Goal: Use online tool/utility: Utilize a website feature to perform a specific function

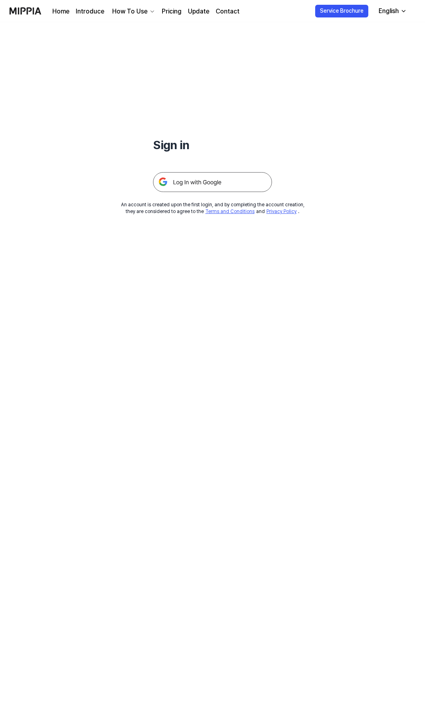
click at [196, 183] on img at bounding box center [212, 182] width 119 height 20
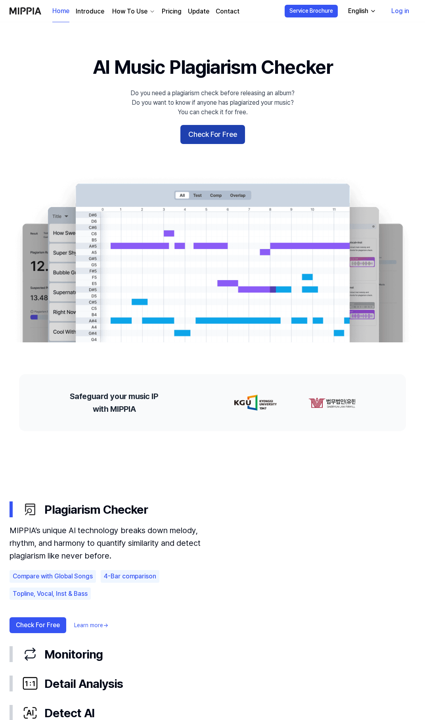
click at [215, 132] on button "Check For Free" at bounding box center [213, 134] width 65 height 19
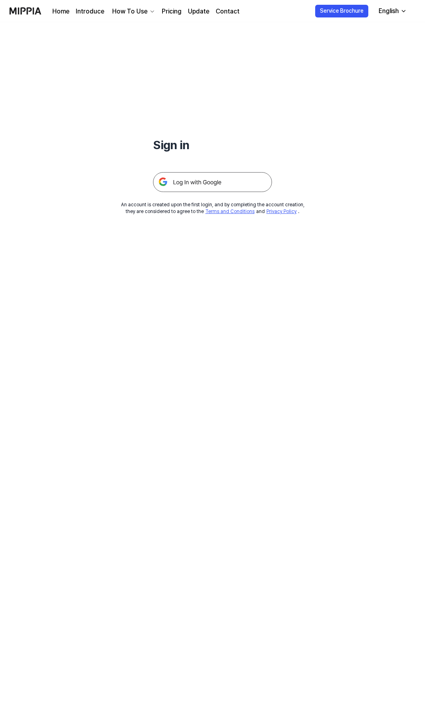
click at [183, 177] on img at bounding box center [212, 182] width 119 height 20
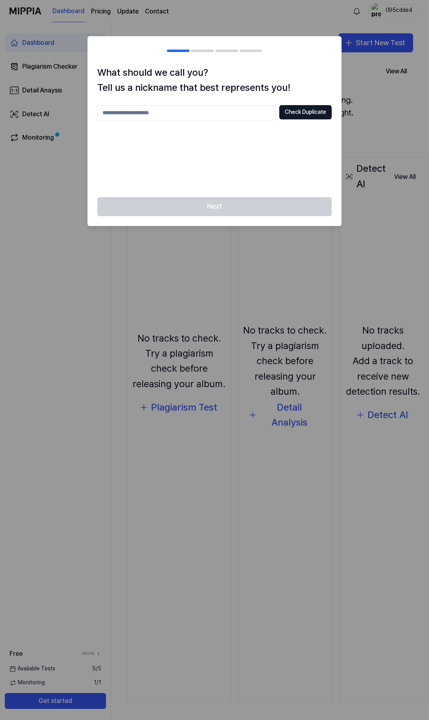
click at [362, 85] on div at bounding box center [214, 360] width 429 height 720
click at [203, 113] on input "text" at bounding box center [186, 113] width 179 height 16
click at [264, 111] on input "*" at bounding box center [186, 113] width 179 height 16
click at [294, 111] on button "Check Duplicate" at bounding box center [305, 112] width 52 height 14
click at [218, 115] on input "*" at bounding box center [186, 113] width 179 height 16
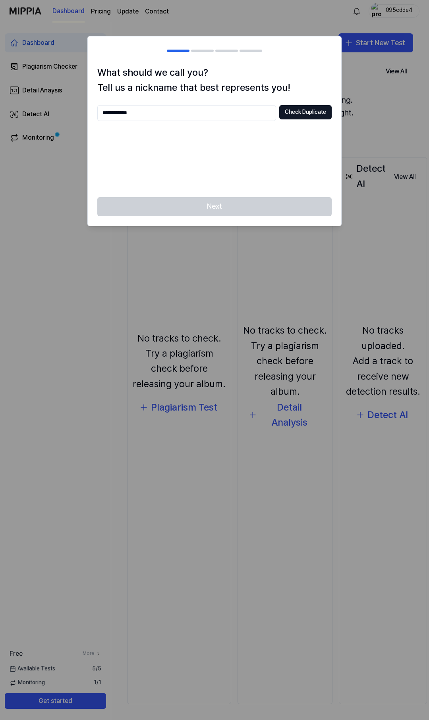
type input "**********"
click at [311, 115] on button "Check Duplicate" at bounding box center [305, 112] width 52 height 14
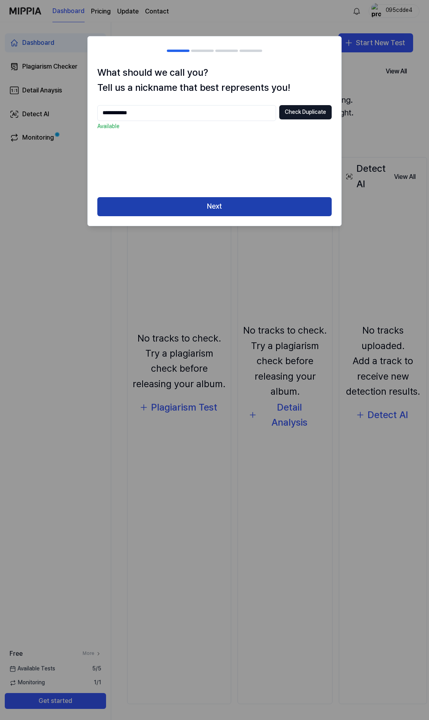
click at [201, 211] on button "Next" at bounding box center [214, 206] width 234 height 19
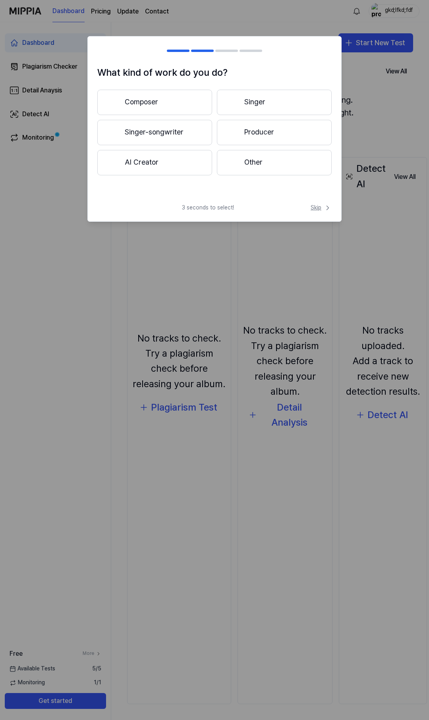
click at [323, 209] on icon at bounding box center [327, 208] width 8 height 8
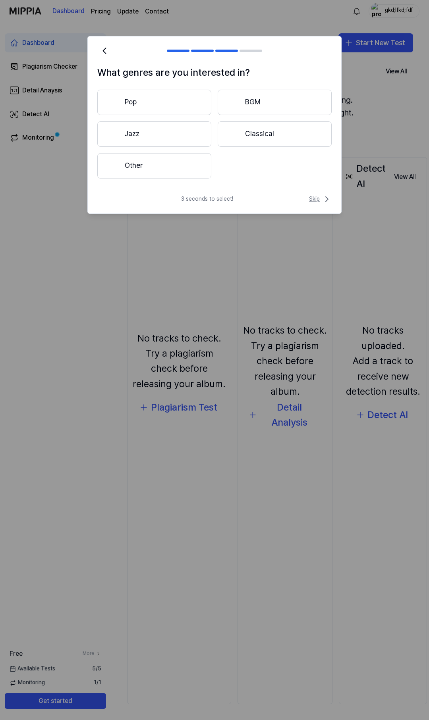
click at [314, 200] on span "Skip" at bounding box center [320, 199] width 23 height 10
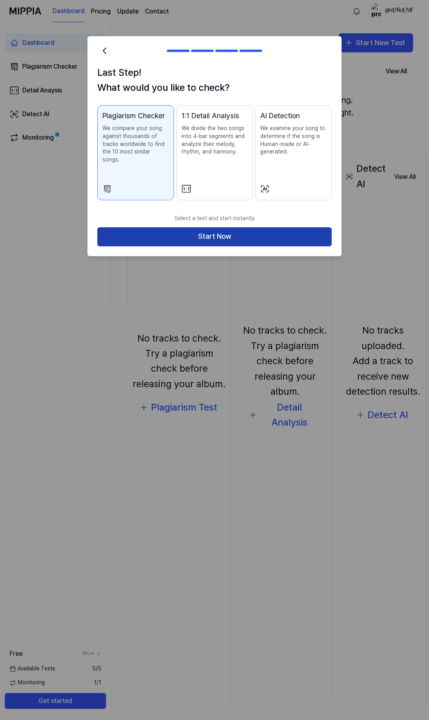
click at [149, 227] on button "Start Now" at bounding box center [214, 236] width 234 height 19
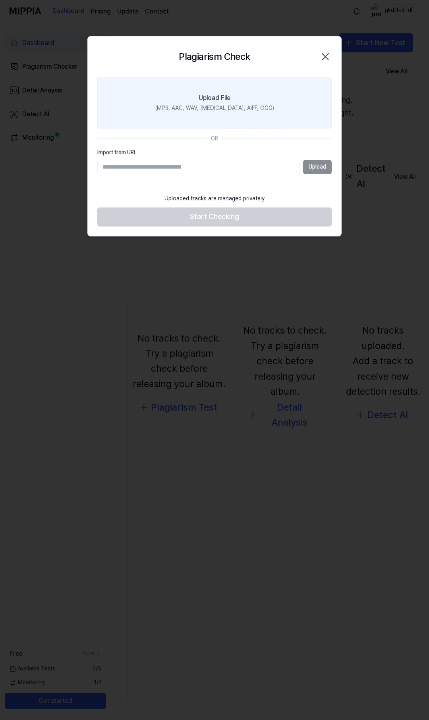
click at [221, 98] on div "Upload File" at bounding box center [214, 98] width 32 height 10
click at [0, 0] on input "Upload File (MP3, AAC, WAV, [MEDICAL_DATA], AIFF, OGG)" at bounding box center [0, 0] width 0 height 0
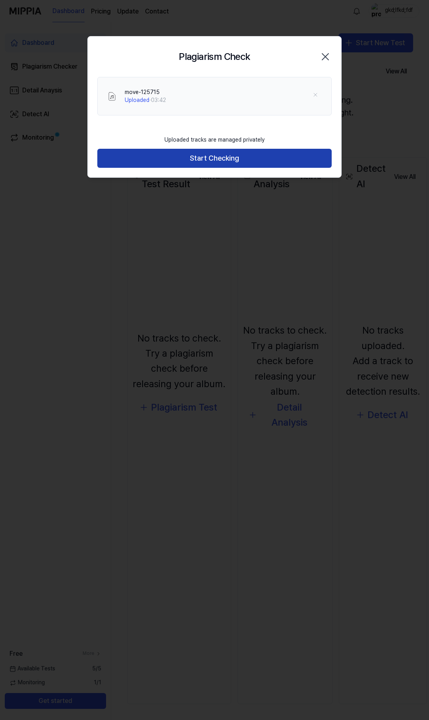
click at [237, 156] on button "Start Checking" at bounding box center [214, 158] width 234 height 19
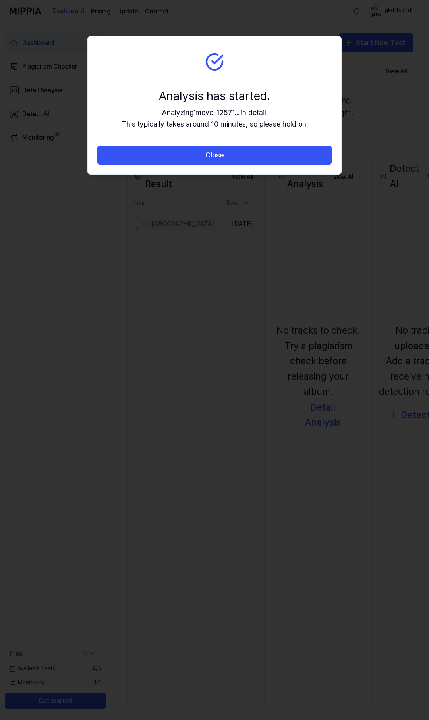
click at [237, 156] on button "Close" at bounding box center [214, 155] width 234 height 19
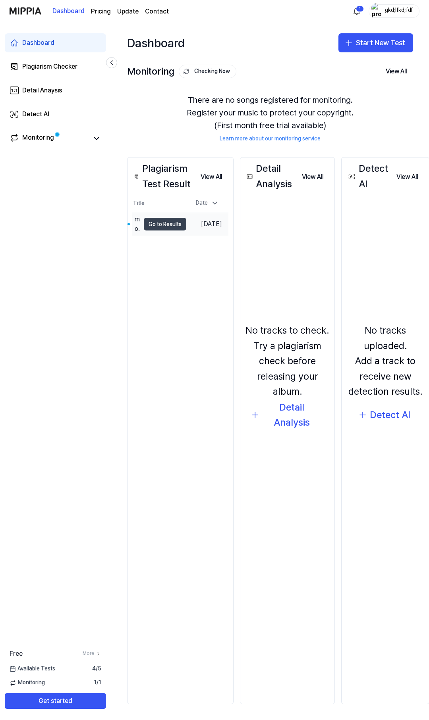
click at [160, 226] on button "Go to Results" at bounding box center [165, 224] width 42 height 13
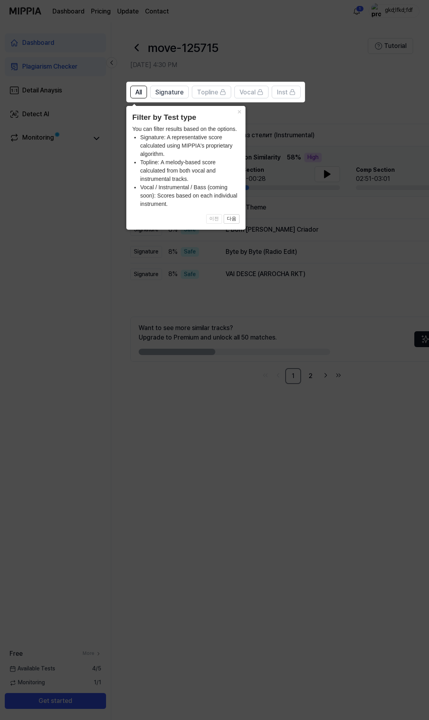
click at [277, 165] on icon at bounding box center [214, 360] width 429 height 720
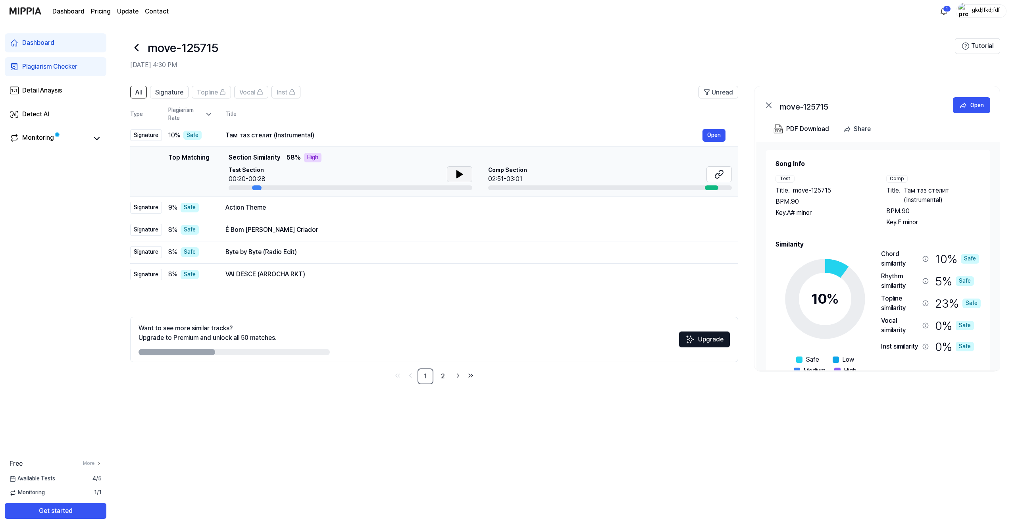
click at [428, 172] on icon at bounding box center [460, 174] width 10 height 10
click at [269, 210] on div "Action Theme" at bounding box center [463, 208] width 477 height 10
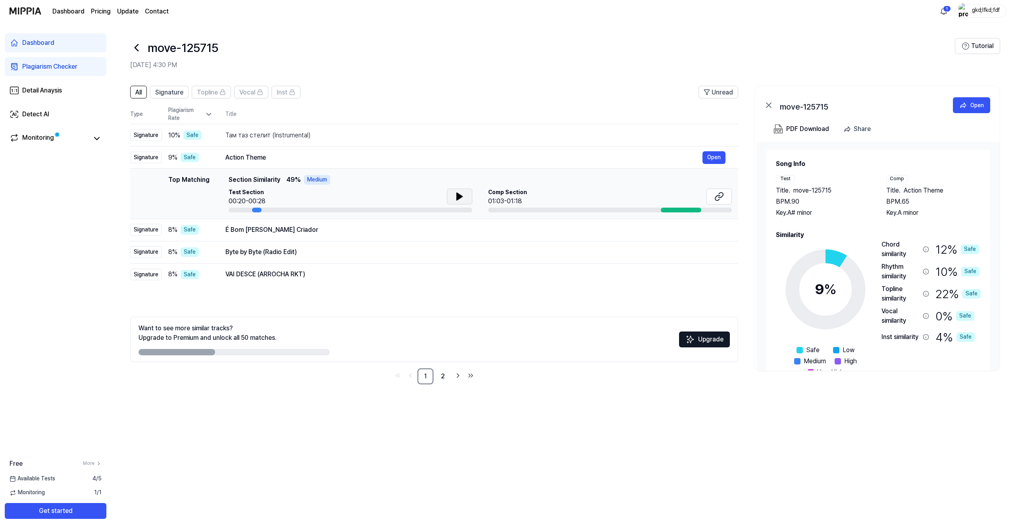
click at [428, 193] on icon at bounding box center [460, 197] width 10 height 10
click at [428, 229] on div "É Bom [PERSON_NAME] Criador" at bounding box center [463, 230] width 477 height 10
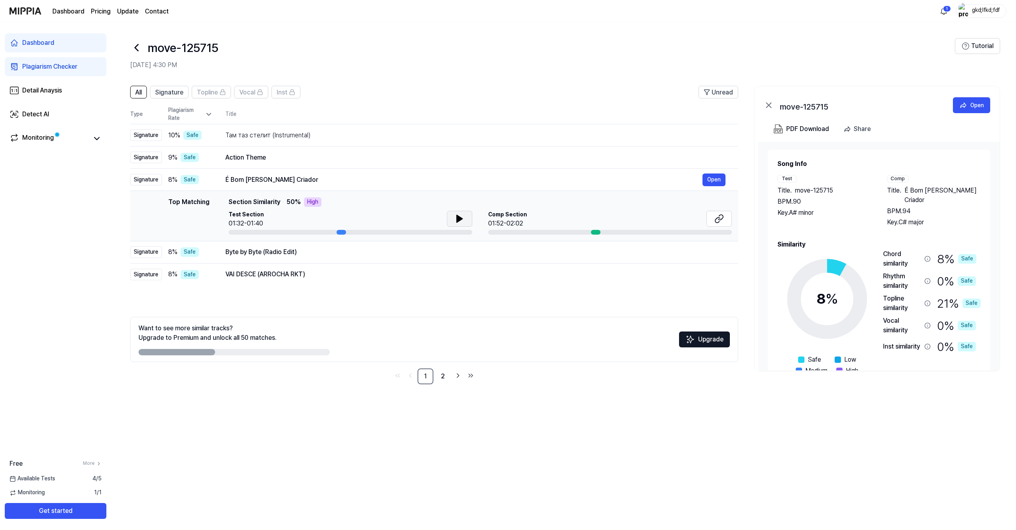
click at [428, 212] on button at bounding box center [459, 219] width 25 height 16
click at [428, 254] on div "Byte by Byte (Radio Edit)" at bounding box center [463, 252] width 477 height 10
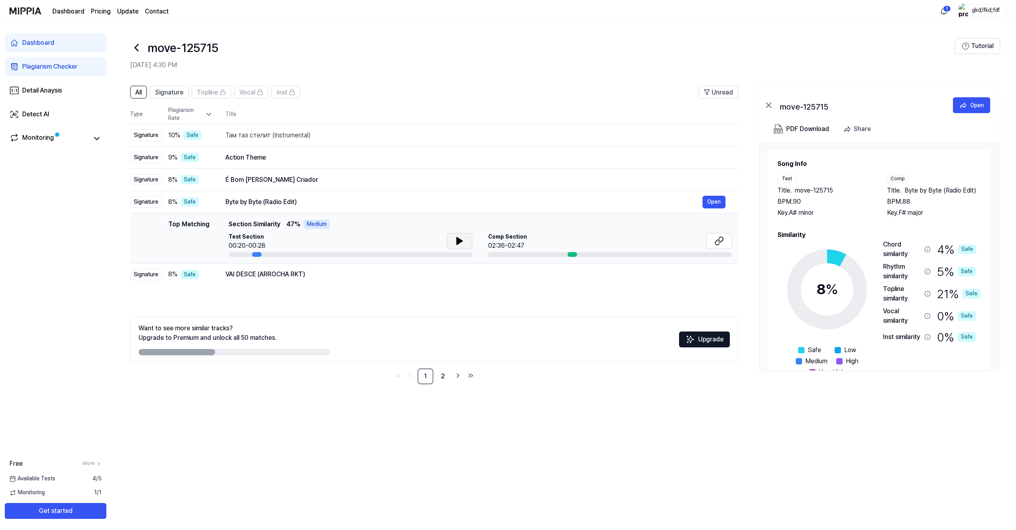
click at [428, 238] on button at bounding box center [459, 241] width 25 height 16
click at [428, 279] on div "VAI DESCE (ARROCHA RKT)" at bounding box center [463, 274] width 477 height 10
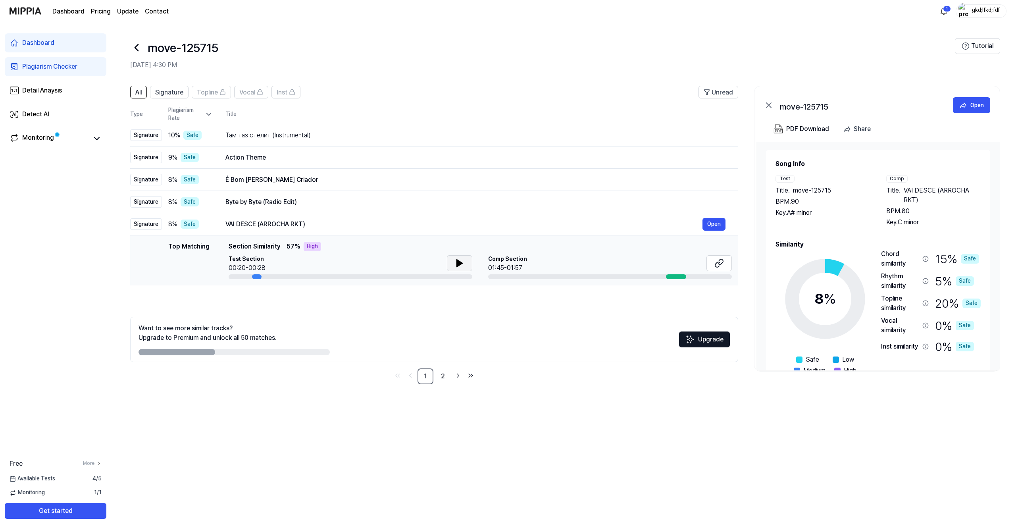
click at [428, 264] on icon at bounding box center [460, 262] width 6 height 7
click at [428, 264] on icon at bounding box center [460, 263] width 10 height 10
click at [428, 380] on link "2" at bounding box center [443, 376] width 16 height 16
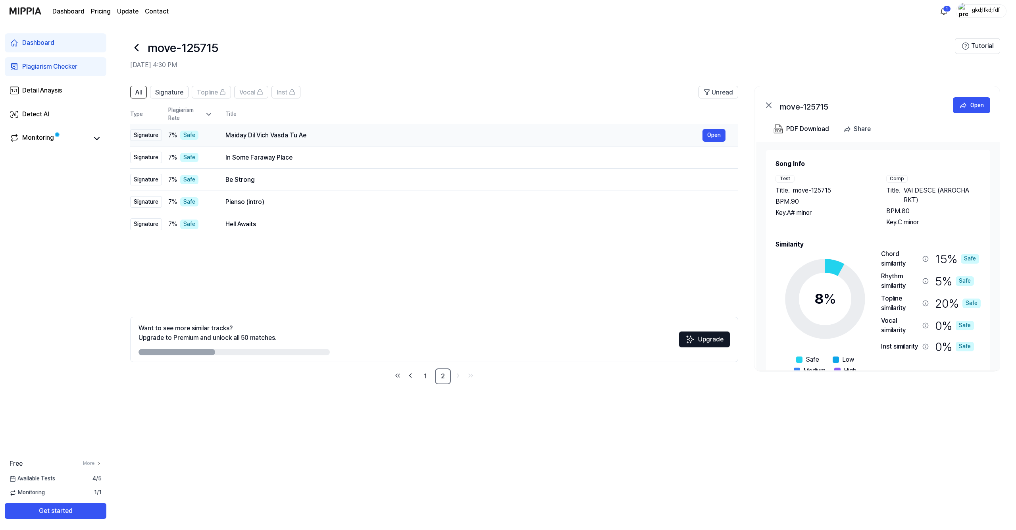
click at [335, 135] on div "Maiday Dil Vich Vasda Tu Ae" at bounding box center [463, 136] width 477 height 10
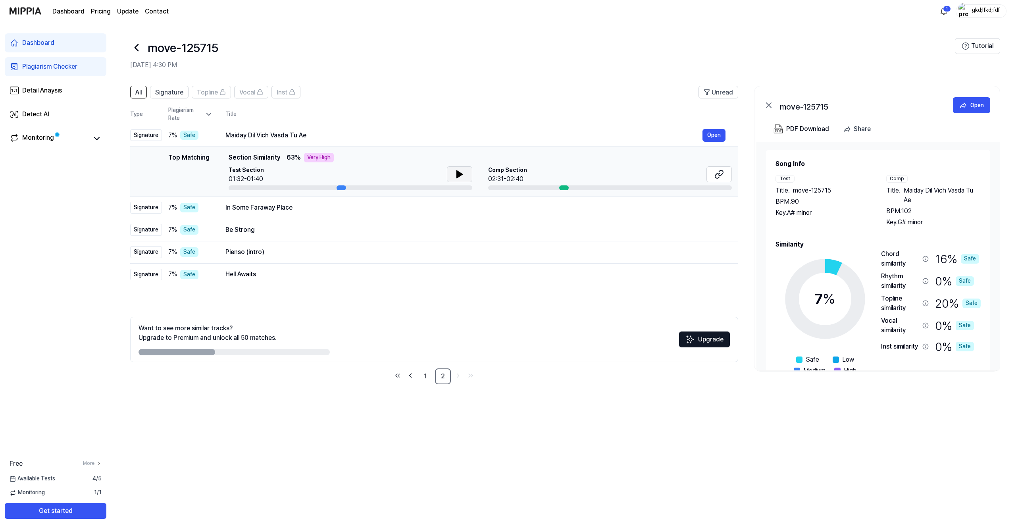
click at [428, 168] on button at bounding box center [459, 174] width 25 height 16
click at [428, 243] on td "Pienso (intro) Open" at bounding box center [475, 252] width 525 height 22
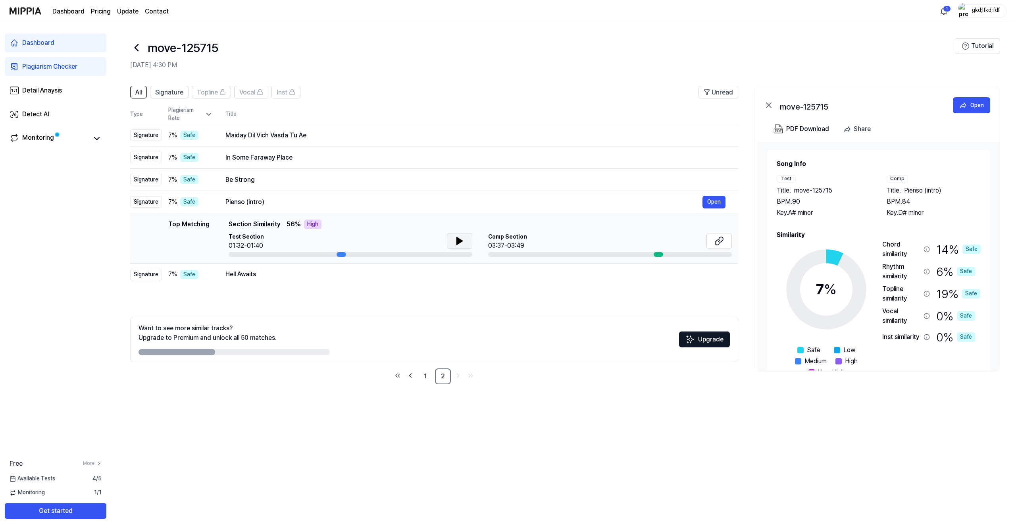
click at [428, 235] on button at bounding box center [459, 241] width 25 height 16
click at [428, 371] on link "1" at bounding box center [425, 376] width 16 height 16
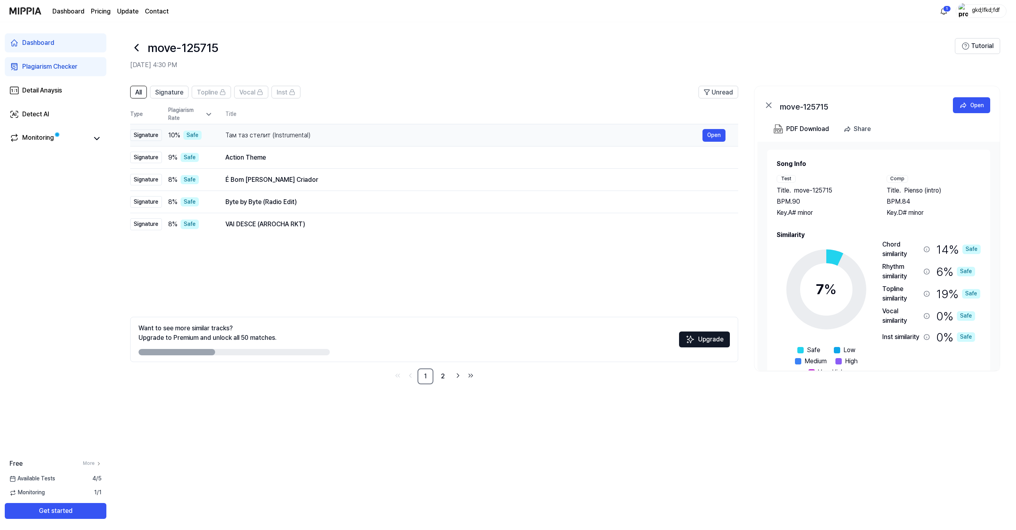
click at [361, 135] on div "Там таз стелит (Instrumental)" at bounding box center [463, 136] width 477 height 10
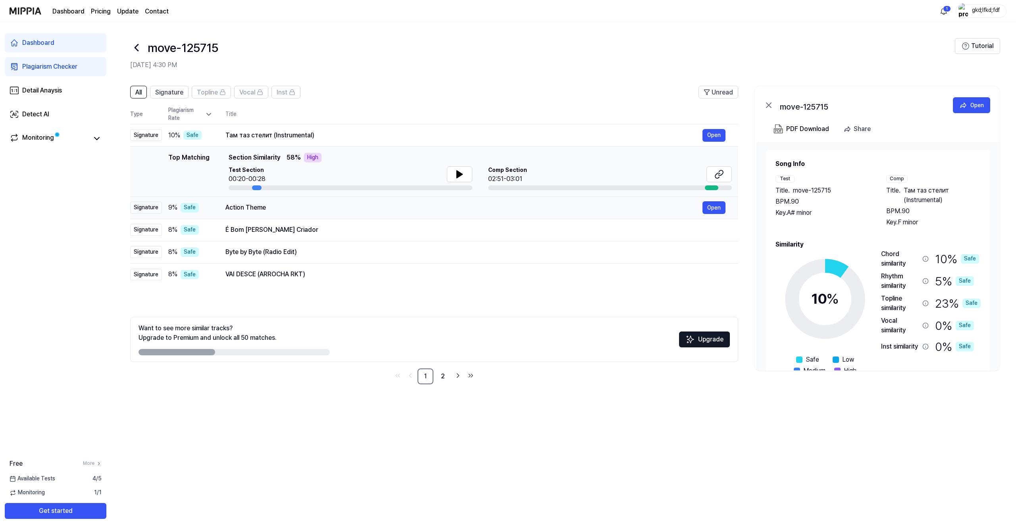
click at [368, 202] on div "Action Theme Open" at bounding box center [475, 207] width 500 height 13
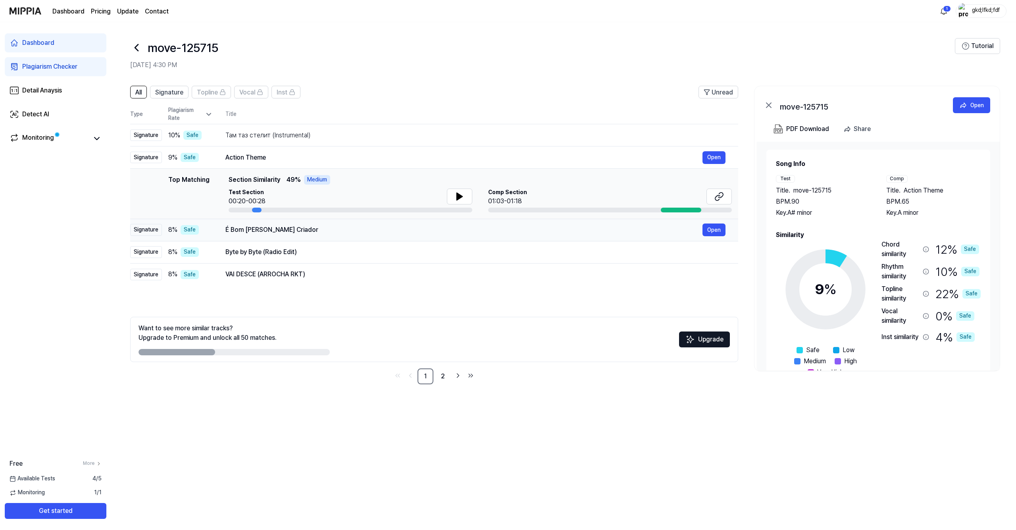
click at [362, 233] on div "É Bom [PERSON_NAME] Criador" at bounding box center [463, 230] width 477 height 10
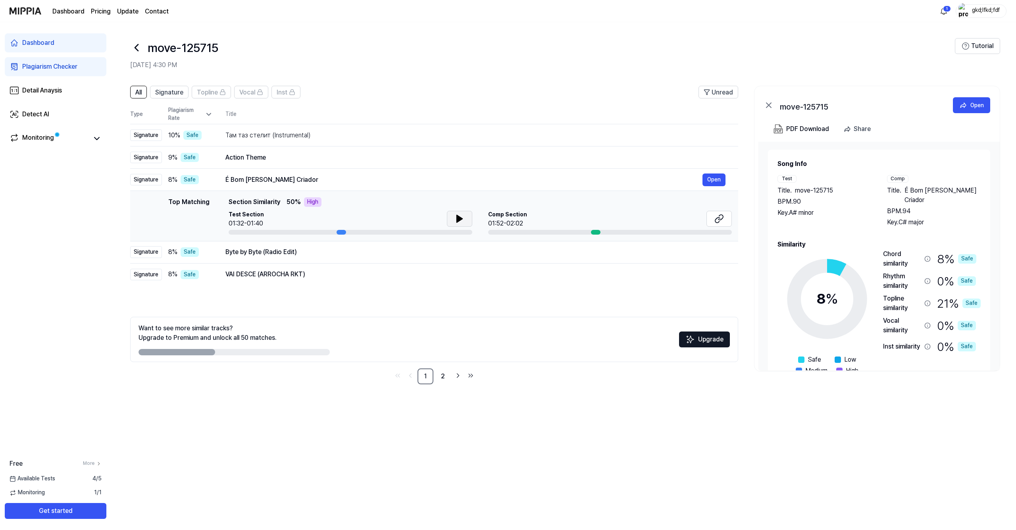
click at [428, 213] on button at bounding box center [459, 219] width 25 height 16
click at [291, 253] on div "Byte by Byte (Radio Edit)" at bounding box center [463, 252] width 477 height 10
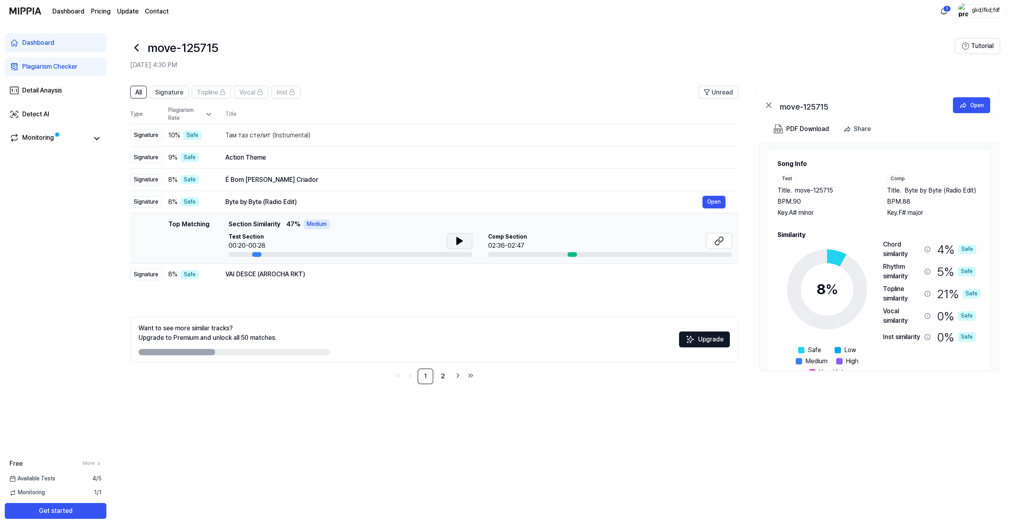
click at [428, 243] on icon at bounding box center [460, 240] width 6 height 7
drag, startPoint x: 226, startPoint y: 203, endPoint x: 261, endPoint y: 202, distance: 34.9
click at [261, 202] on div "Byte by Byte (Radio Edit)" at bounding box center [463, 202] width 477 height 10
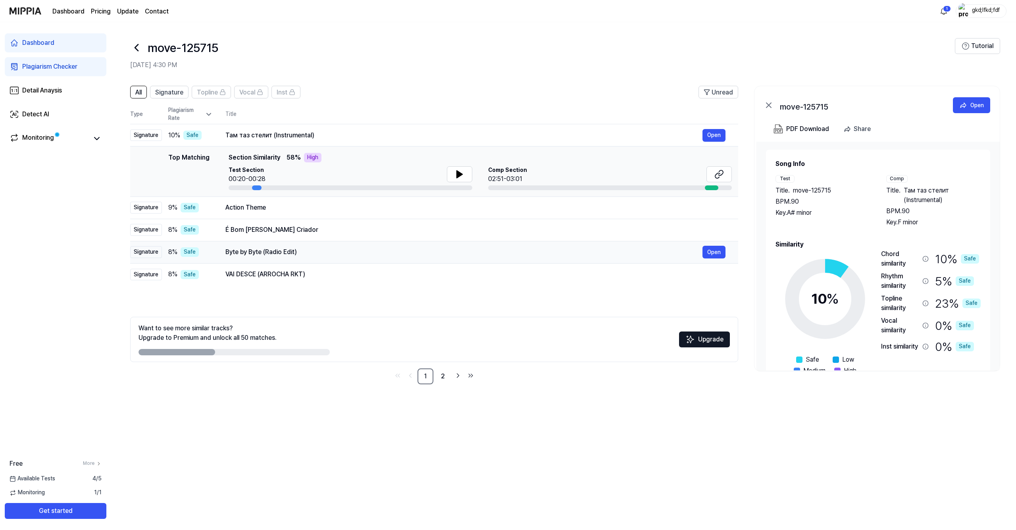
click at [261, 203] on div "Action Theme" at bounding box center [475, 208] width 500 height 10
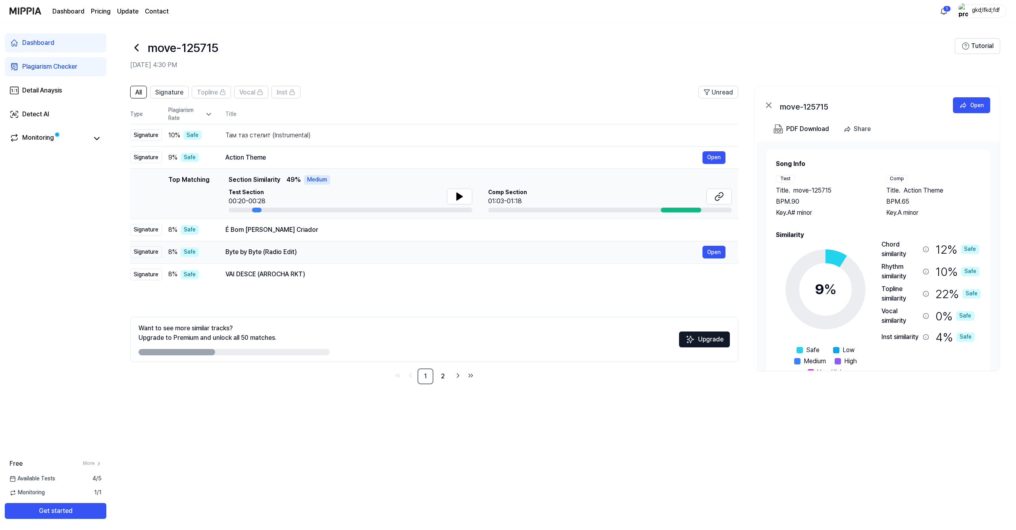
click at [260, 249] on div "Byte by Byte (Radio Edit)" at bounding box center [463, 252] width 477 height 10
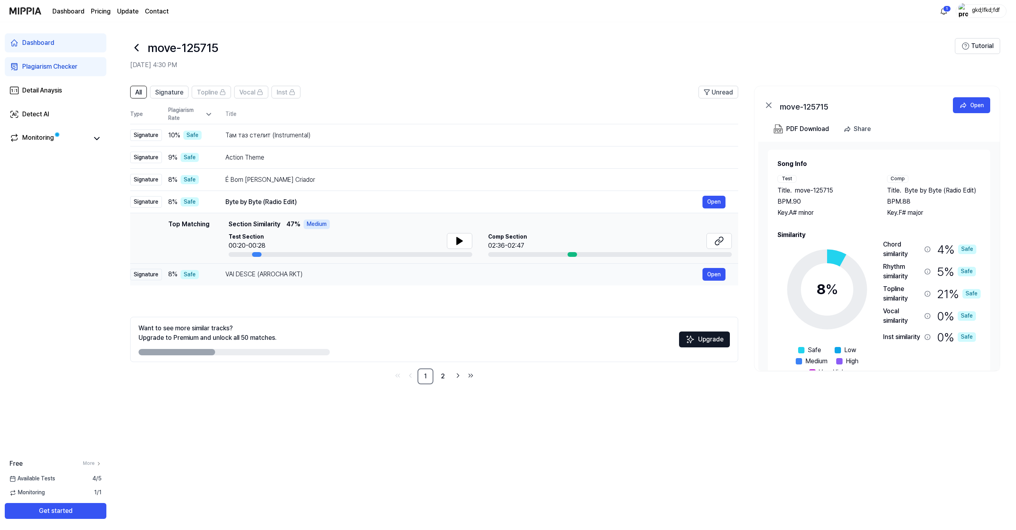
click at [273, 272] on div "VAI DESCE (ARROCHA RKT)" at bounding box center [463, 274] width 477 height 10
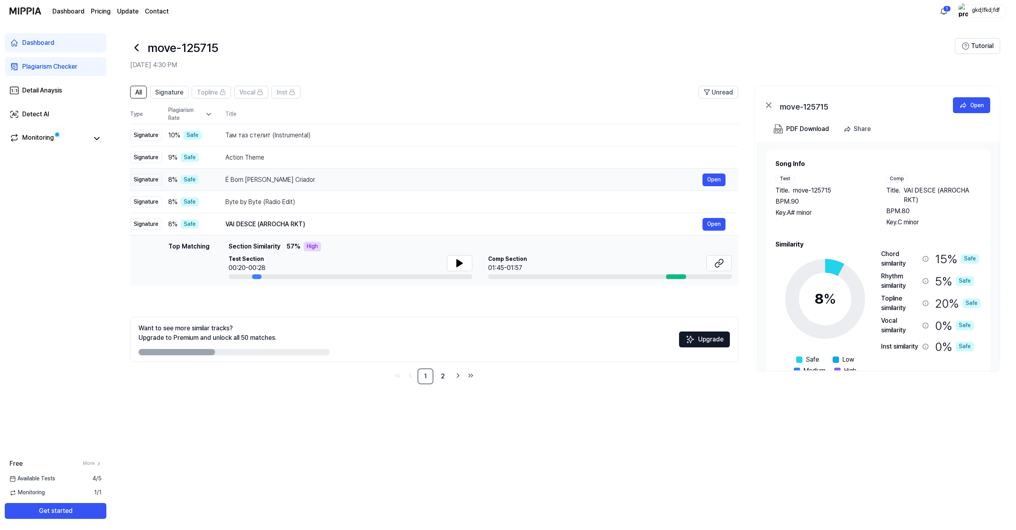
drag, startPoint x: 226, startPoint y: 223, endPoint x: 333, endPoint y: 223, distance: 106.7
click at [327, 223] on div "VAI DESCE (ARROCHA RKT)" at bounding box center [463, 224] width 477 height 10
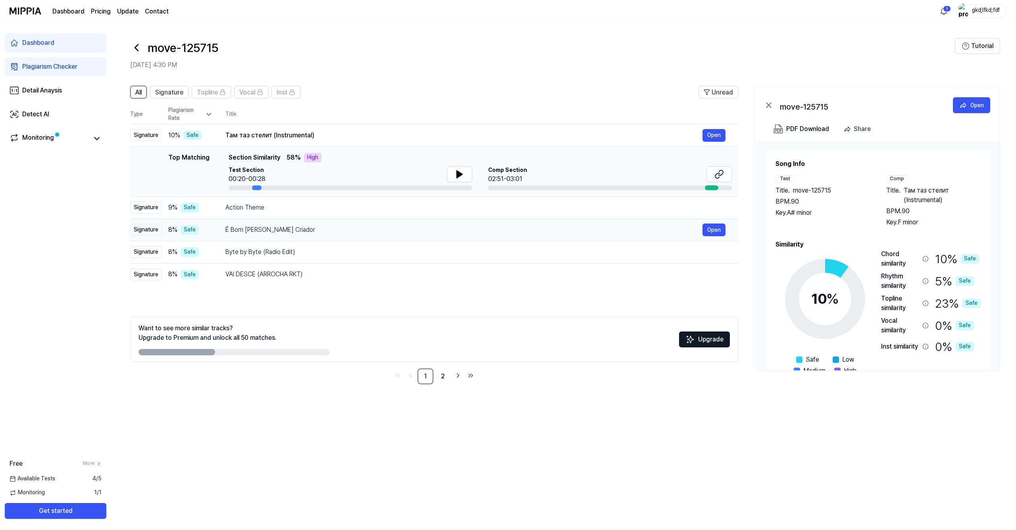
click at [333, 223] on td "É Bom [PERSON_NAME] Criador Open" at bounding box center [475, 230] width 525 height 22
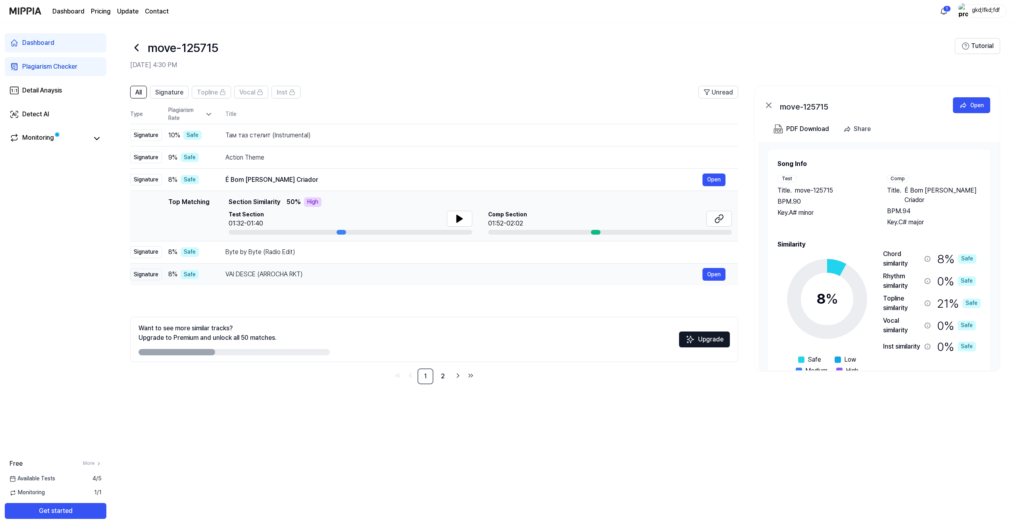
click at [298, 270] on div "VAI DESCE (ARROCHA RKT)" at bounding box center [463, 274] width 477 height 10
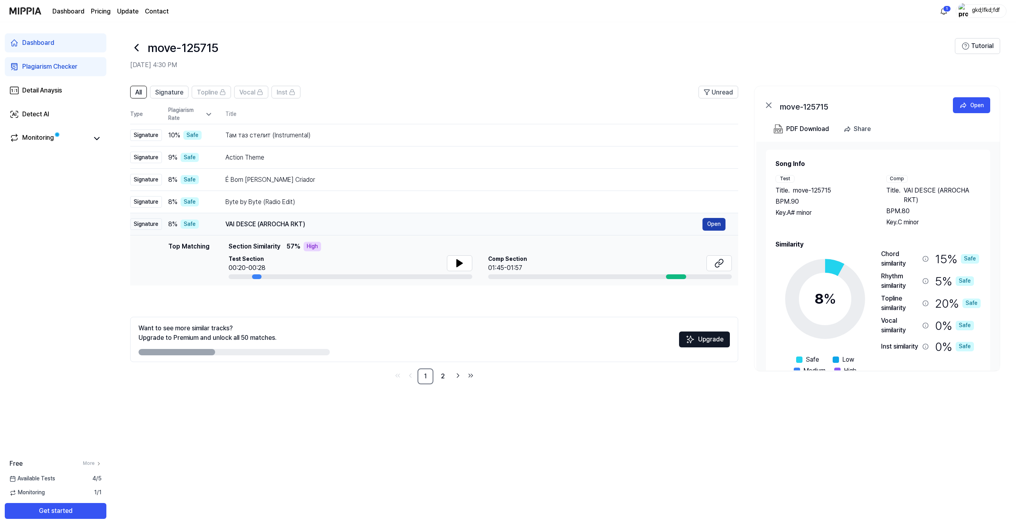
click at [428, 226] on button "Open" at bounding box center [713, 224] width 23 height 13
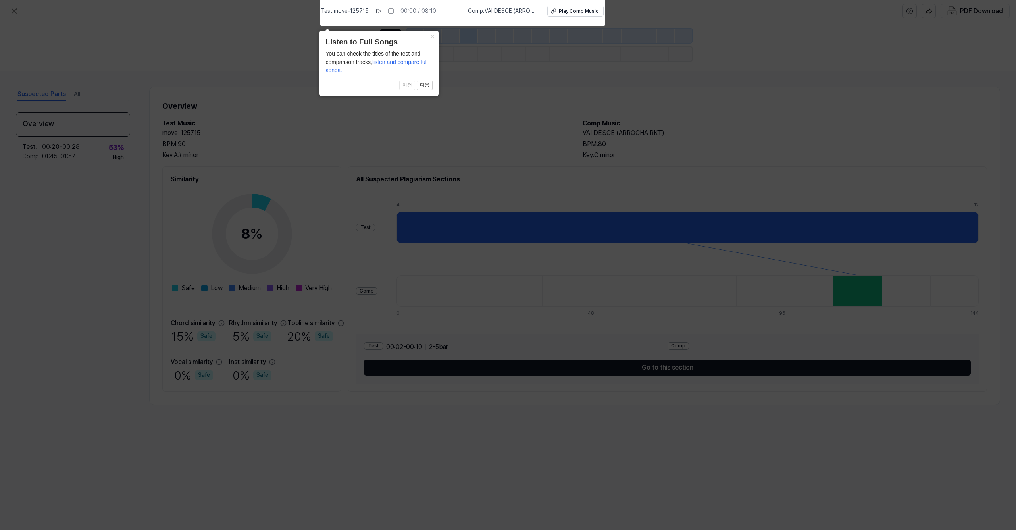
click at [428, 0] on icon at bounding box center [508, 263] width 1016 height 534
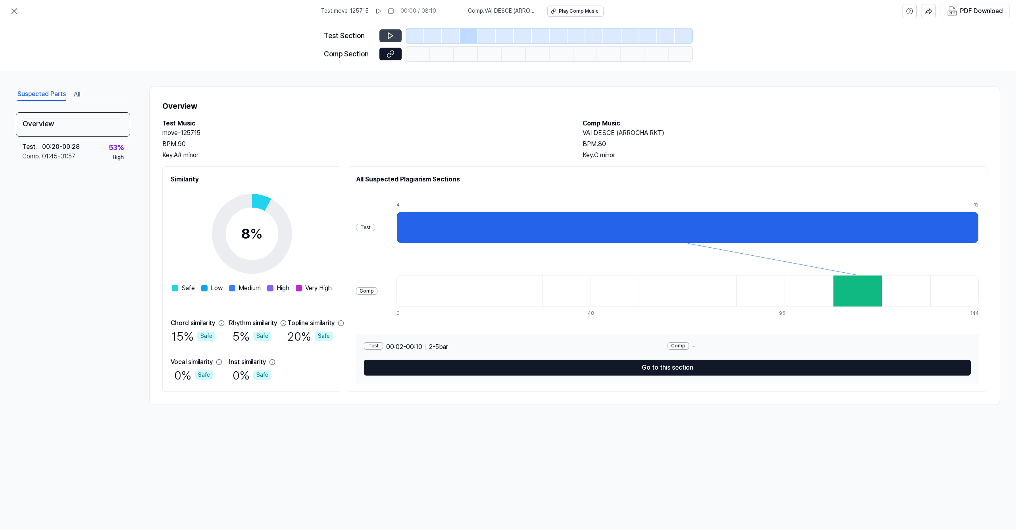
click at [384, 32] on button at bounding box center [390, 35] width 22 height 13
click at [390, 37] on icon at bounding box center [390, 36] width 8 height 8
click at [380, 11] on icon at bounding box center [378, 11] width 6 height 6
drag, startPoint x: 486, startPoint y: 11, endPoint x: 511, endPoint y: 11, distance: 25.4
click at [428, 11] on span "Comp . VAI DESCE (ARROCHA RKT)" at bounding box center [503, 11] width 70 height 8
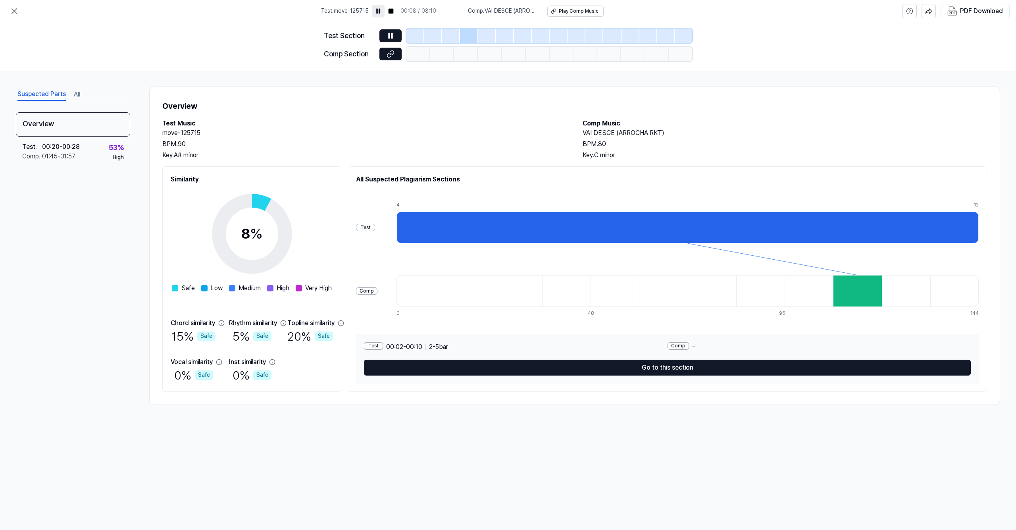
copy span "VAI DESCE"
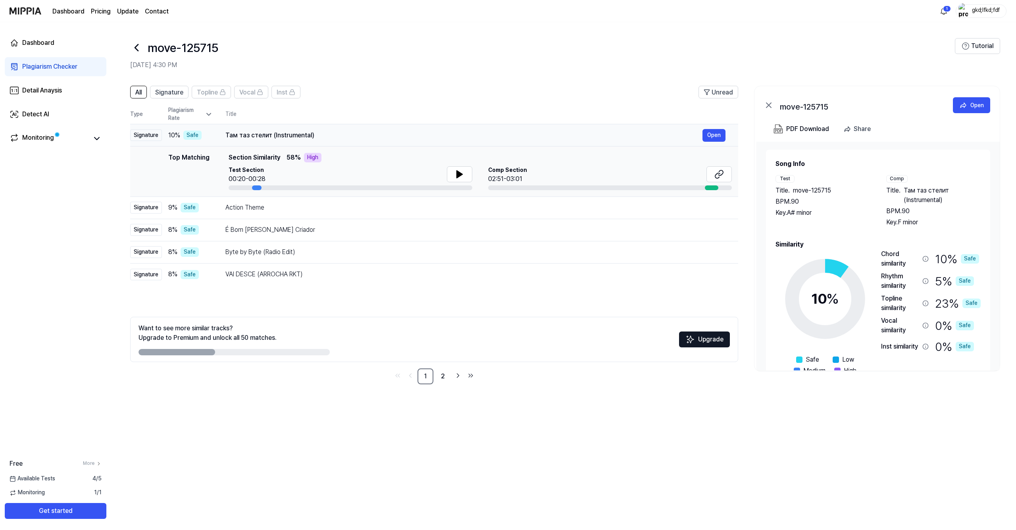
click at [266, 137] on div "Там таз стелит (Instrumental)" at bounding box center [463, 136] width 477 height 10
drag, startPoint x: 226, startPoint y: 136, endPoint x: 300, endPoint y: 133, distance: 74.3
click at [300, 133] on div "Там таз стелит (Instrumental)" at bounding box center [463, 136] width 477 height 10
drag, startPoint x: 323, startPoint y: 133, endPoint x: 242, endPoint y: 134, distance: 80.5
click at [242, 134] on div "Там таз стелит (Instrumental)" at bounding box center [463, 136] width 477 height 10
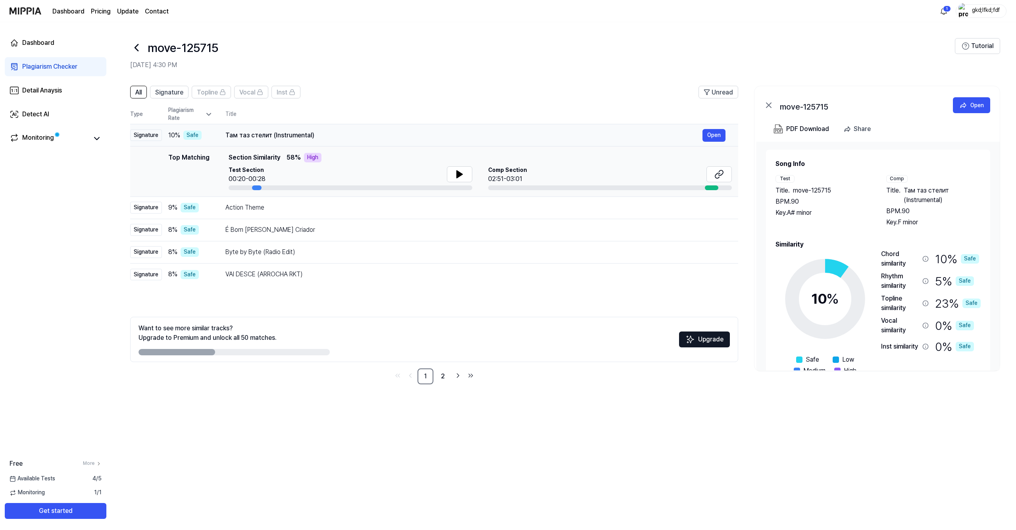
drag, startPoint x: 226, startPoint y: 135, endPoint x: 312, endPoint y: 134, distance: 86.1
click at [311, 134] on div "Там таз стелит (Instrumental)" at bounding box center [463, 136] width 477 height 10
drag, startPoint x: 226, startPoint y: 229, endPoint x: 298, endPoint y: 227, distance: 72.2
click at [298, 227] on div "É Bom [PERSON_NAME] Criador" at bounding box center [463, 230] width 477 height 10
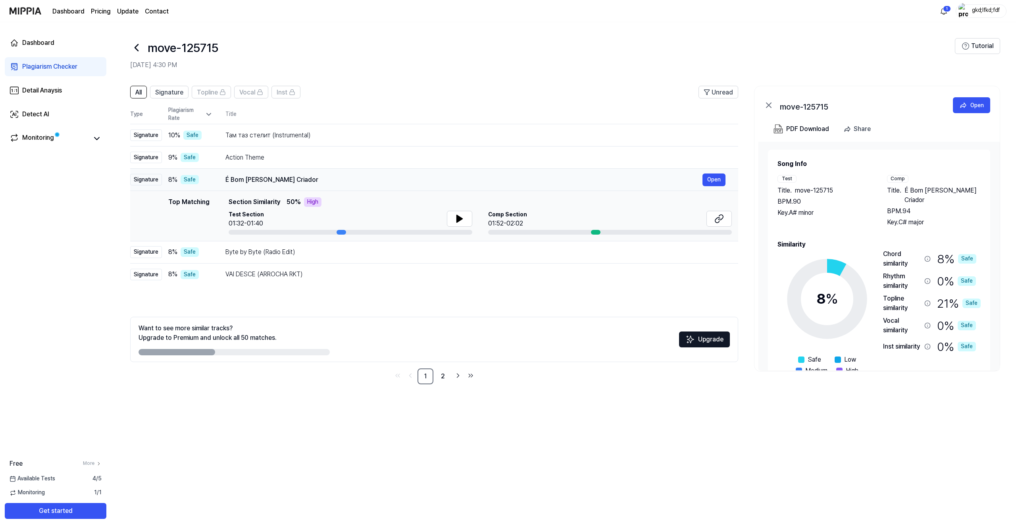
drag, startPoint x: 226, startPoint y: 180, endPoint x: 309, endPoint y: 179, distance: 83.7
click at [309, 179] on div "É Bom [PERSON_NAME] Criador" at bounding box center [463, 180] width 477 height 10
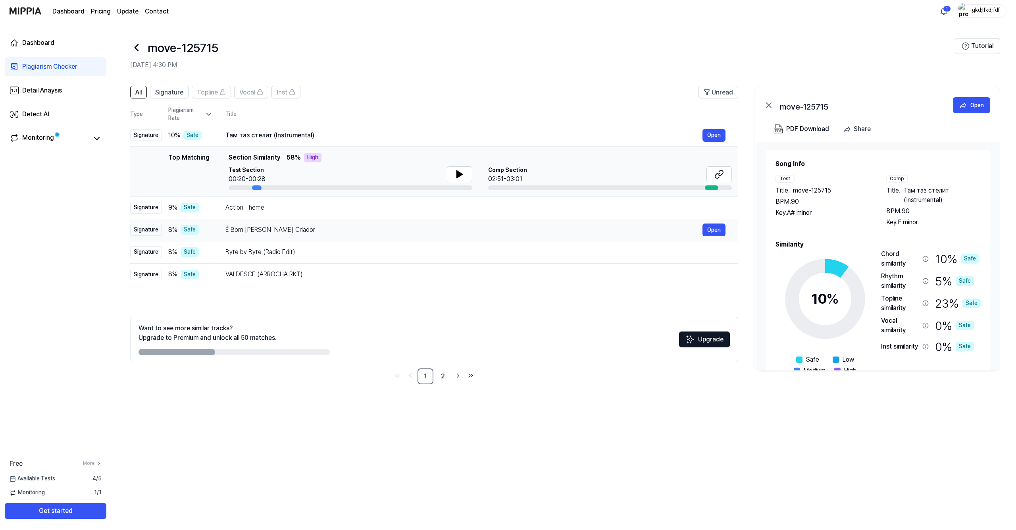
click at [259, 231] on div "É Bom [PERSON_NAME] Criador" at bounding box center [463, 230] width 477 height 10
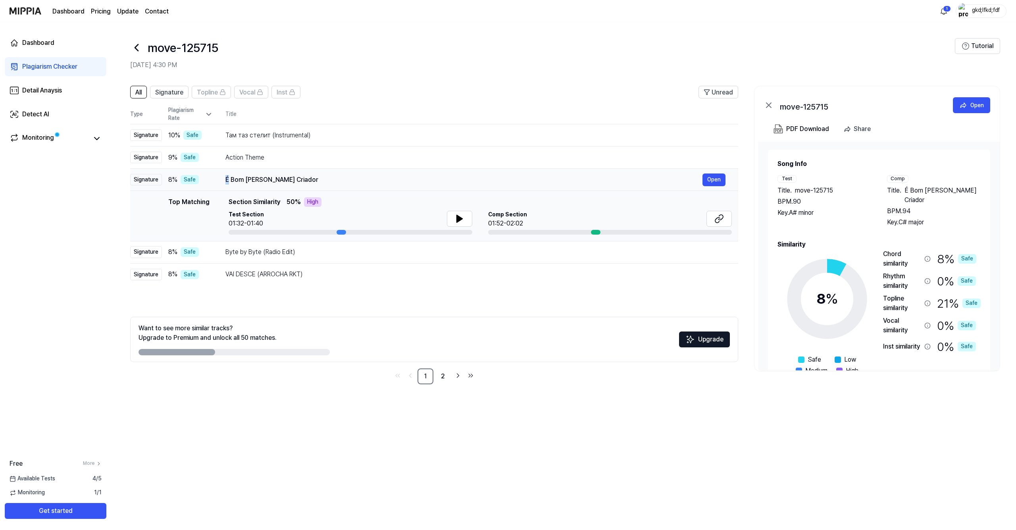
click at [299, 180] on div "É Bom [PERSON_NAME] Criador" at bounding box center [463, 180] width 477 height 10
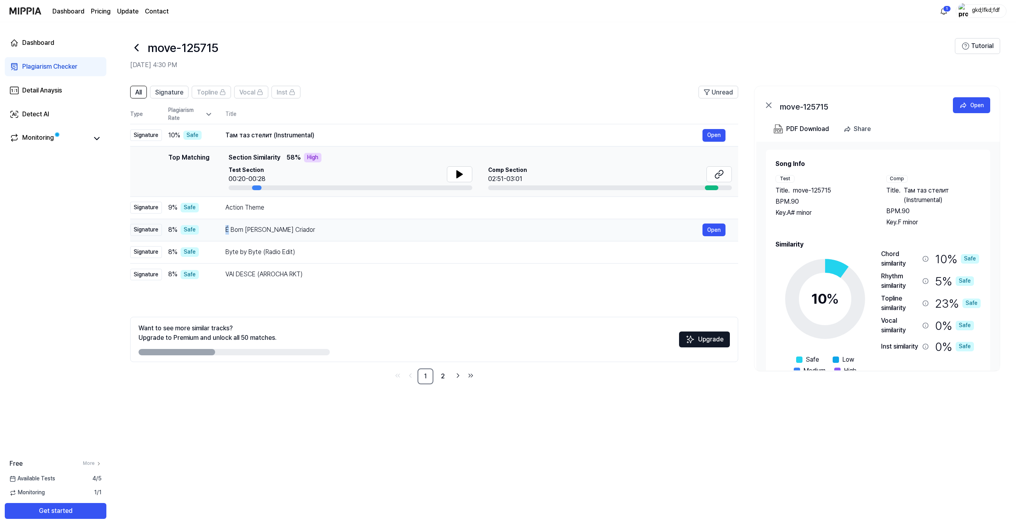
drag, startPoint x: 314, startPoint y: 227, endPoint x: 236, endPoint y: 227, distance: 78.2
click at [236, 227] on div "É Bom [PERSON_NAME] Criador" at bounding box center [463, 230] width 477 height 10
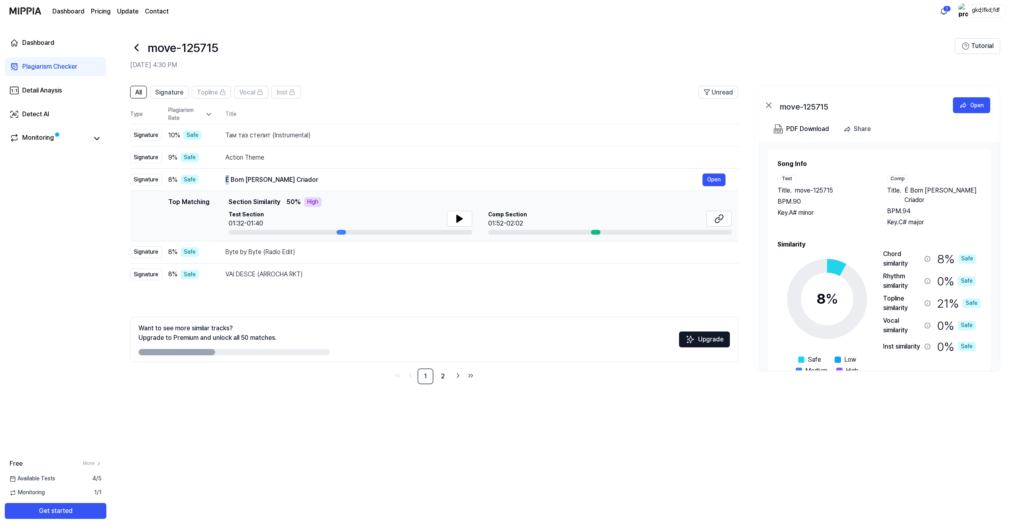
drag, startPoint x: 236, startPoint y: 227, endPoint x: 305, endPoint y: 227, distance: 69.0
click at [302, 227] on div "Test Section 01:32-01:40" at bounding box center [351, 219] width 244 height 17
drag, startPoint x: 903, startPoint y: 191, endPoint x: 918, endPoint y: 252, distance: 62.5
click at [428, 252] on div "Song Info Test Title . move-125715 BPM. 90 Key. A# minor Comp Title . É Bom [PE…" at bounding box center [878, 272] width 203 height 227
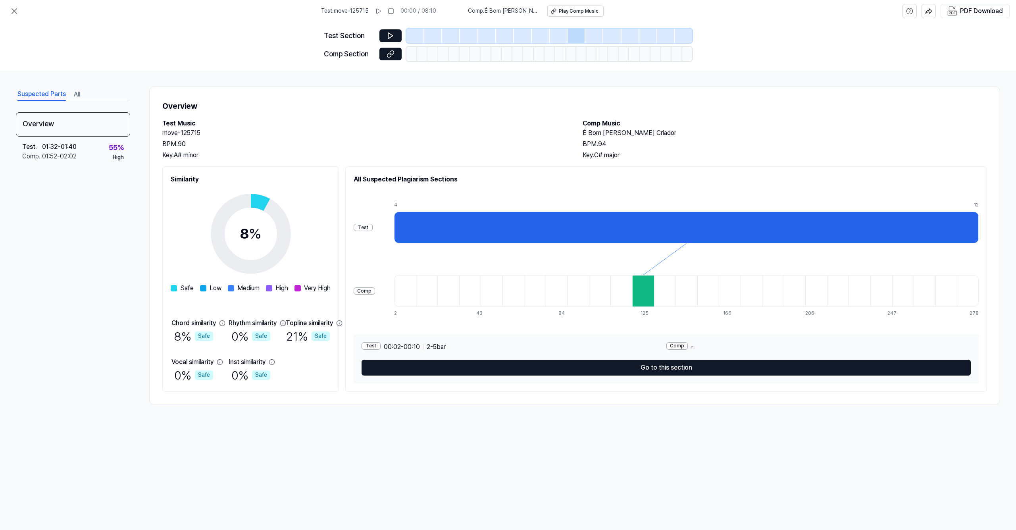
drag, startPoint x: 485, startPoint y: 12, endPoint x: 531, endPoint y: 12, distance: 46.0
click at [428, 12] on span "Comp . É Bom [PERSON_NAME] Criador" at bounding box center [503, 11] width 70 height 8
copy span "É Bom [PERSON_NAME] C"
click at [428, 25] on div "Test Section Comp Section" at bounding box center [508, 46] width 1016 height 48
click at [428, 12] on span "Comp . É Bom [PERSON_NAME] Criador" at bounding box center [503, 11] width 70 height 8
